Goal: Information Seeking & Learning: Learn about a topic

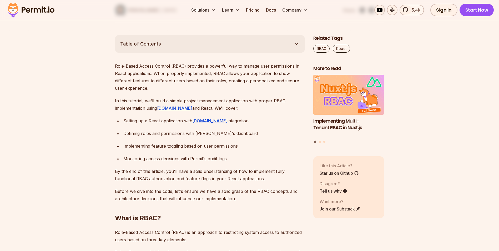
scroll to position [276, 0]
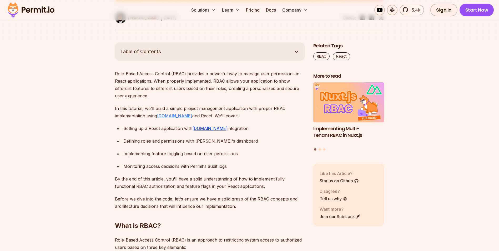
click at [172, 115] on link "Permit.io" at bounding box center [174, 115] width 35 height 5
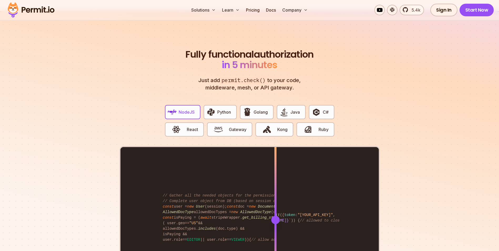
scroll to position [1052, 0]
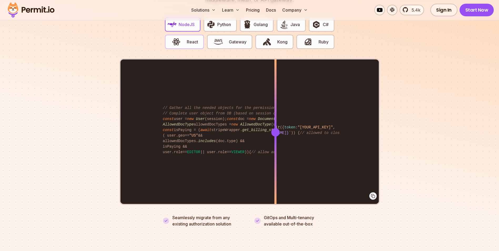
click at [193, 39] on span "React" at bounding box center [192, 42] width 11 height 6
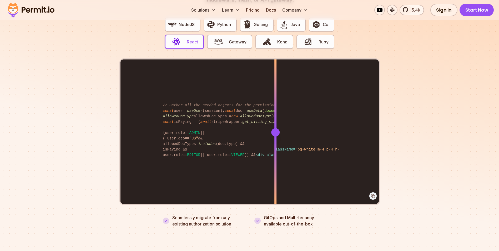
scroll to position [1008, 0]
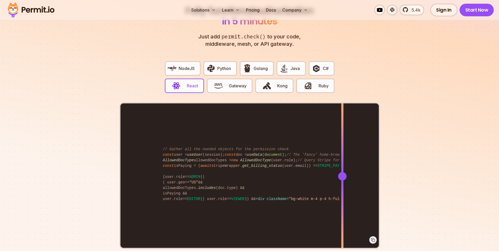
drag, startPoint x: 275, startPoint y: 169, endPoint x: 342, endPoint y: 166, distance: 66.9
click at [342, 172] on div at bounding box center [342, 176] width 8 height 8
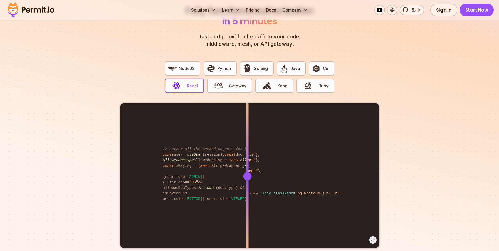
drag, startPoint x: 344, startPoint y: 168, endPoint x: 247, endPoint y: 185, distance: 98.6
click at [247, 185] on div at bounding box center [247, 175] width 2 height 145
